Goal: Information Seeking & Learning: Learn about a topic

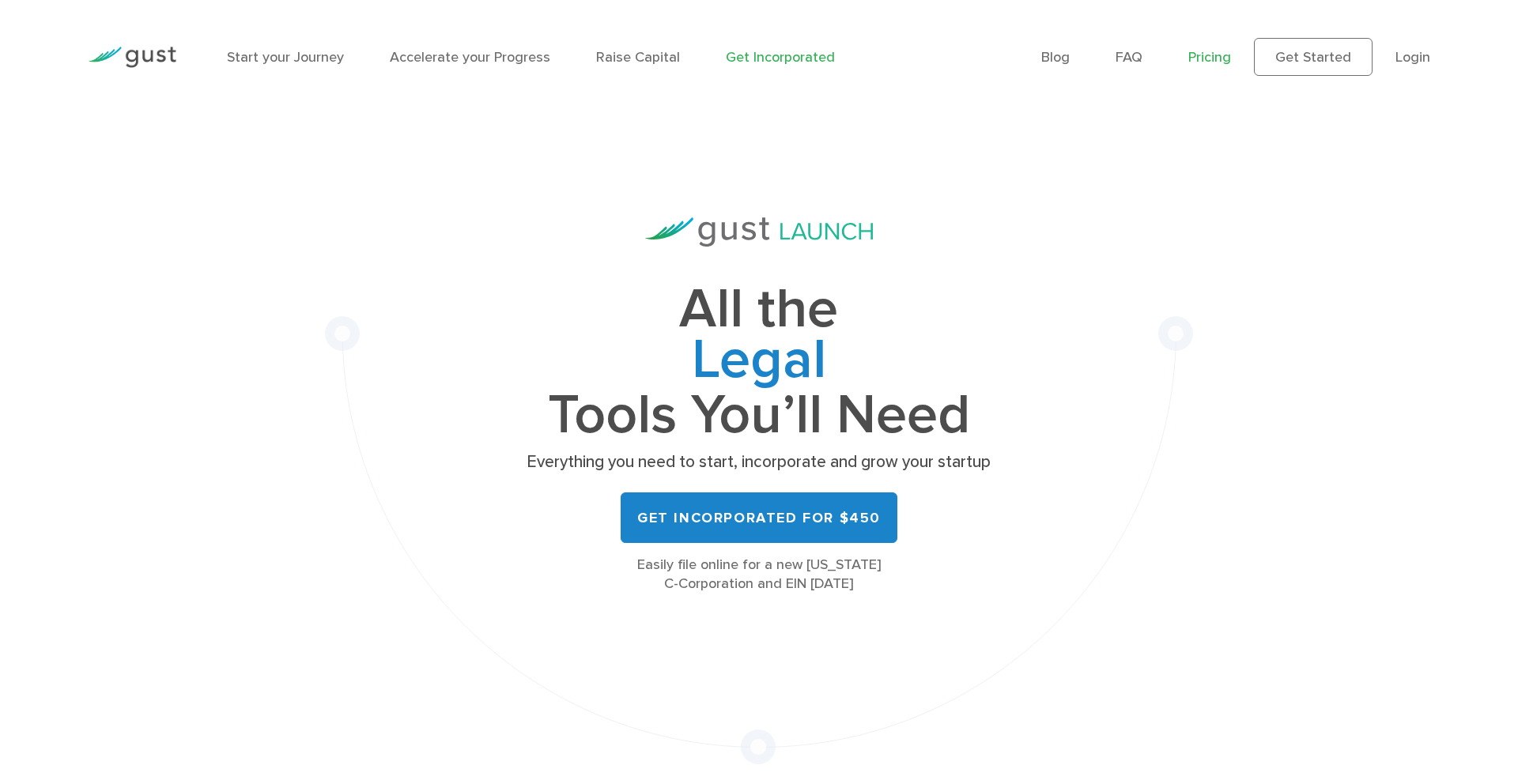
click at [1211, 52] on link "Pricing" at bounding box center [1209, 57] width 43 height 17
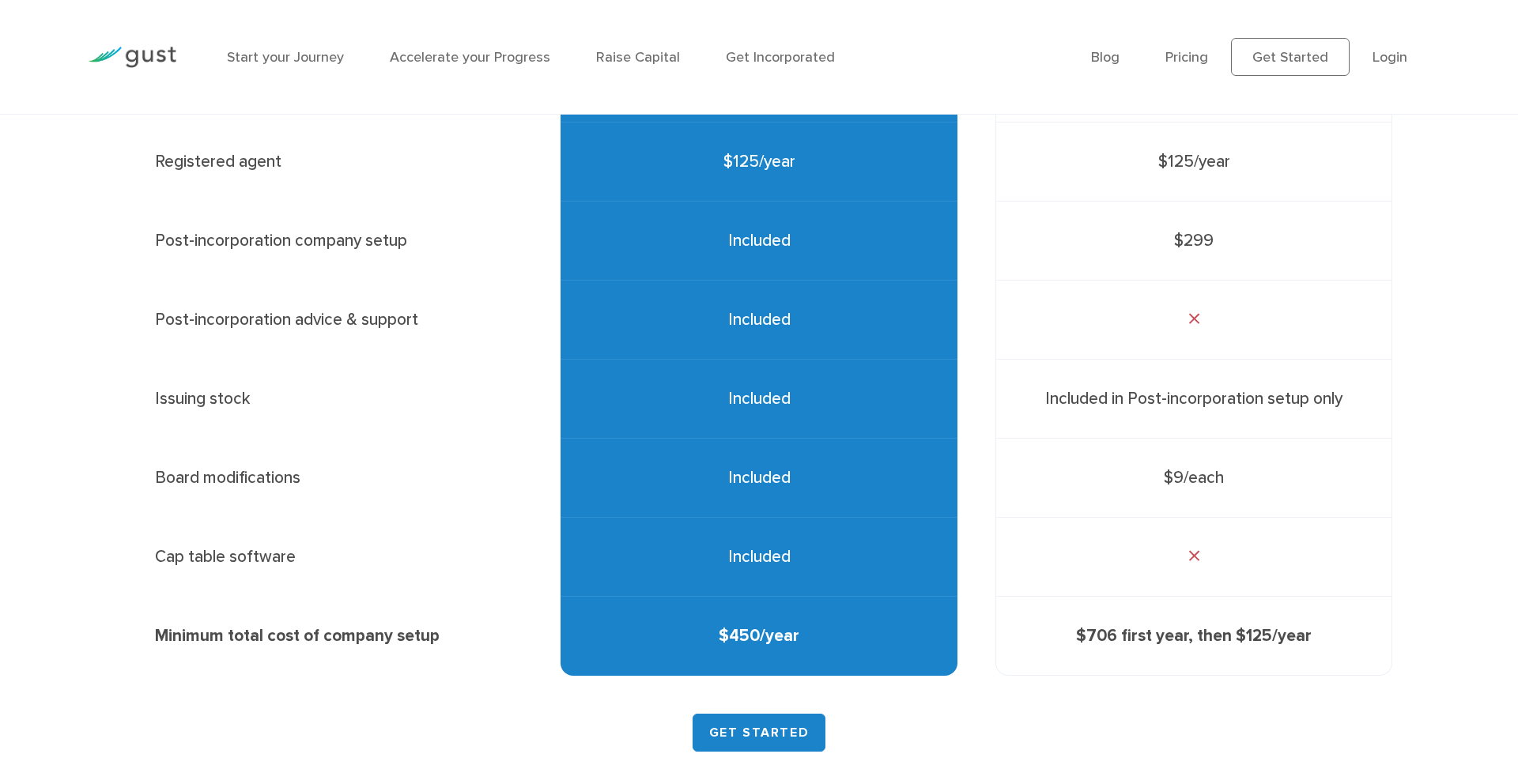
scroll to position [701, 0]
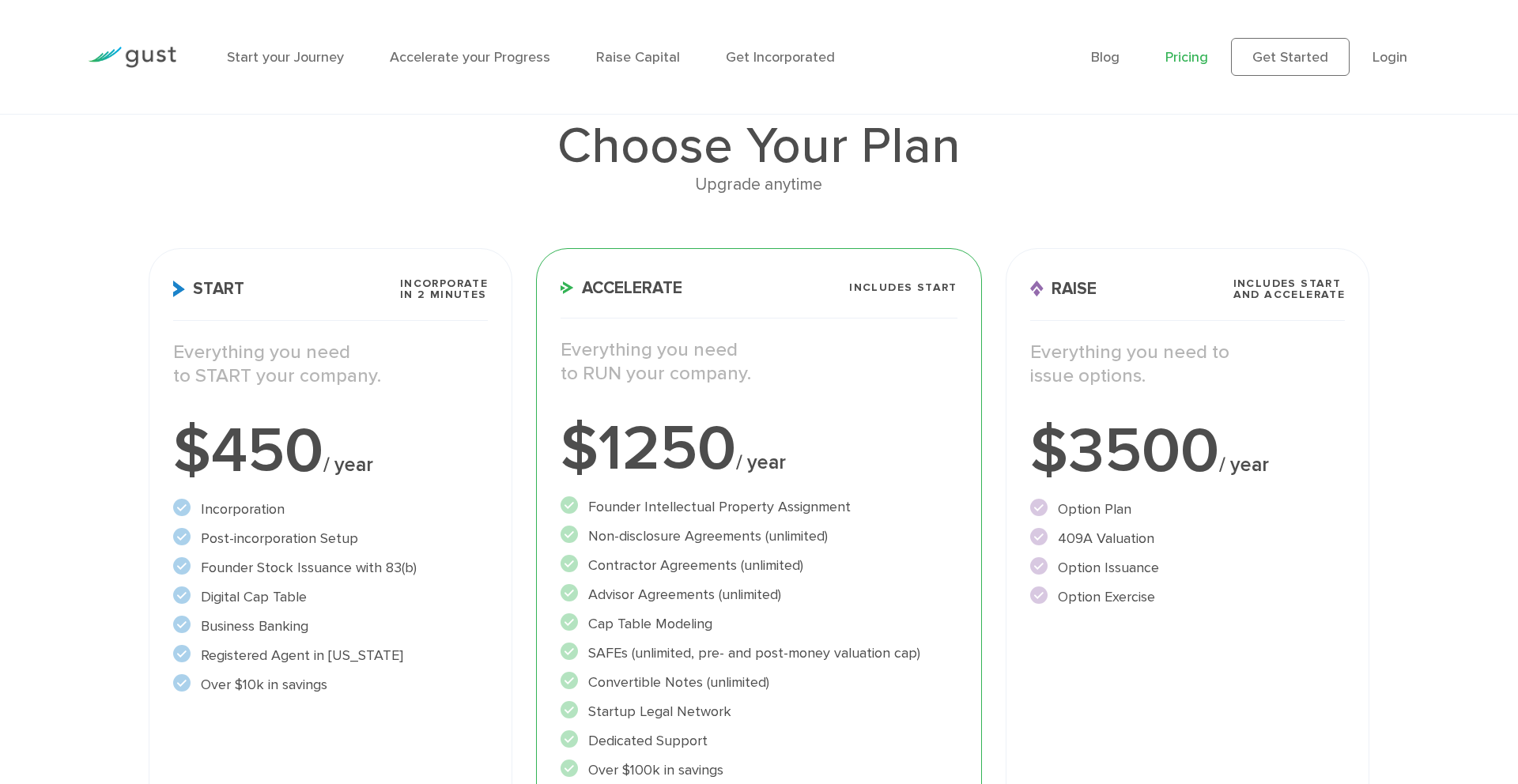
scroll to position [164, 0]
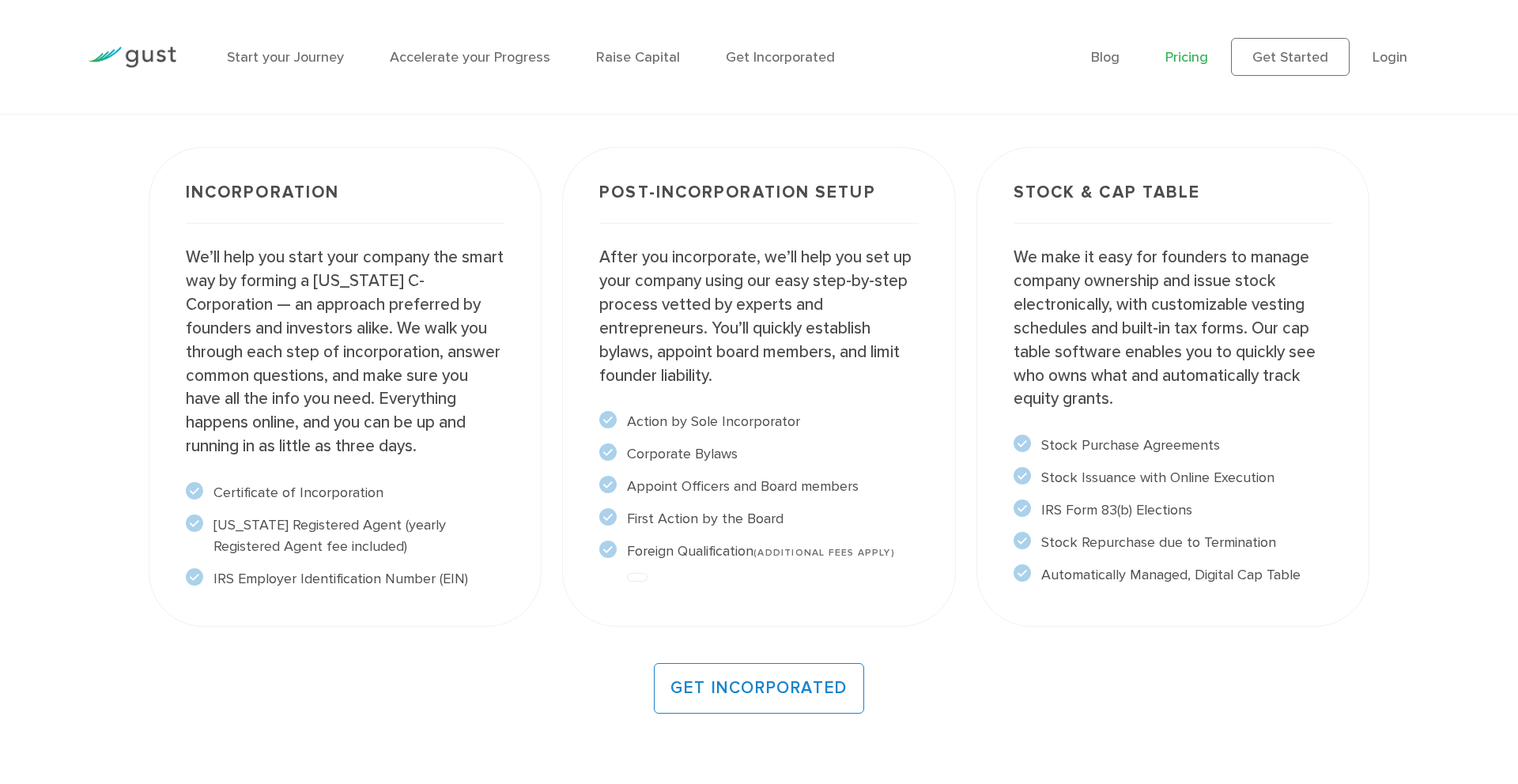
scroll to position [1554, 0]
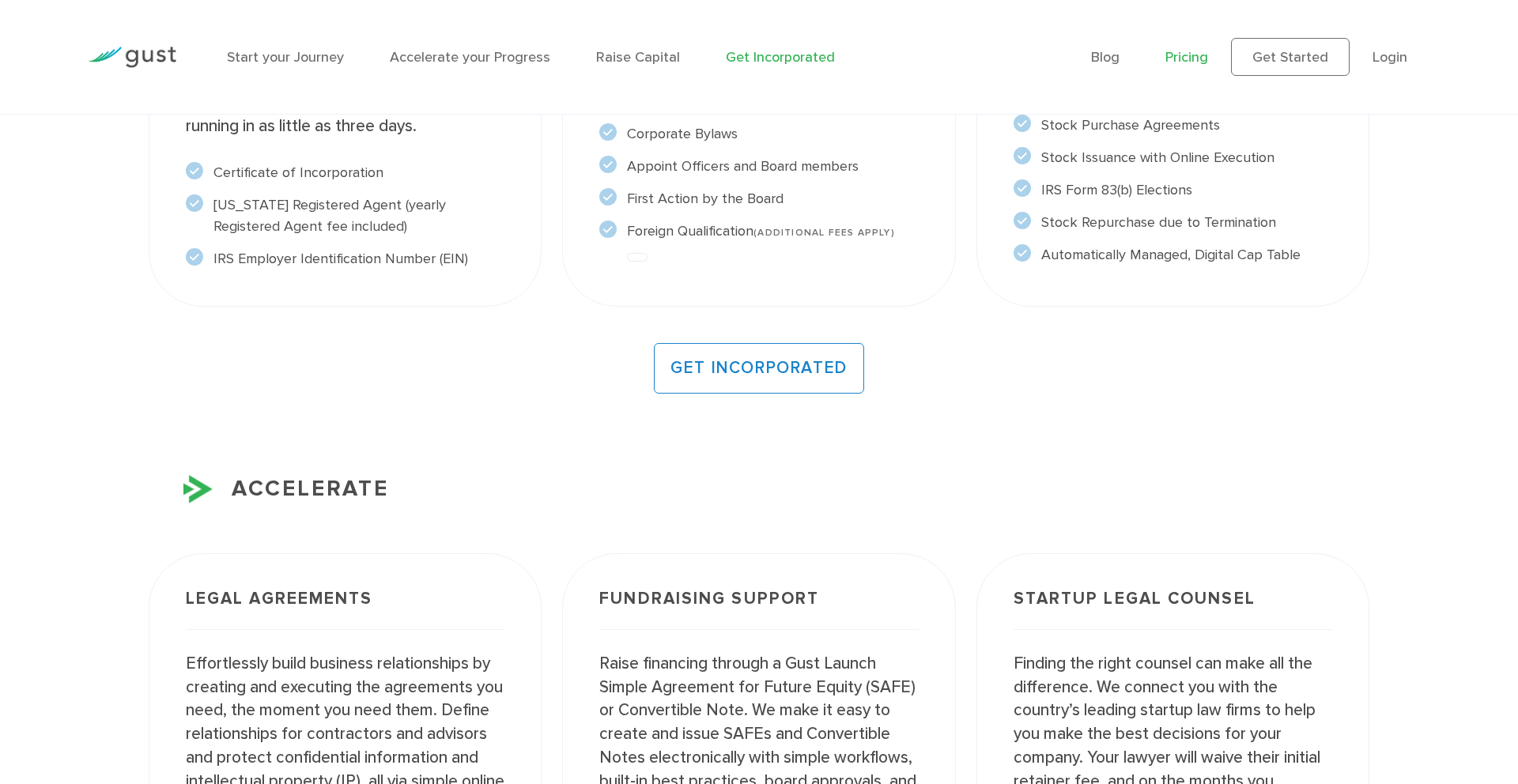
click at [784, 56] on link "Get Incorporated" at bounding box center [780, 57] width 109 height 17
